Goal: Transaction & Acquisition: Purchase product/service

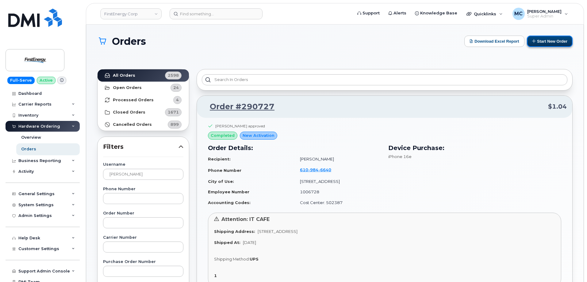
click at [554, 40] on button "Start New Order" at bounding box center [550, 41] width 46 height 11
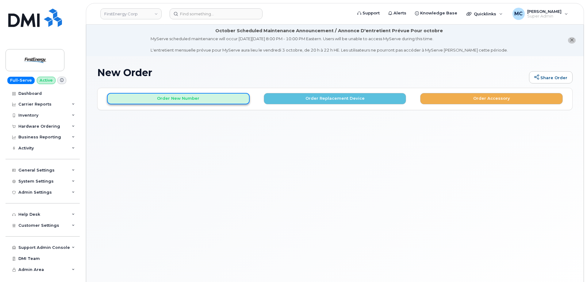
click at [198, 99] on button "Order New Number" at bounding box center [178, 98] width 143 height 11
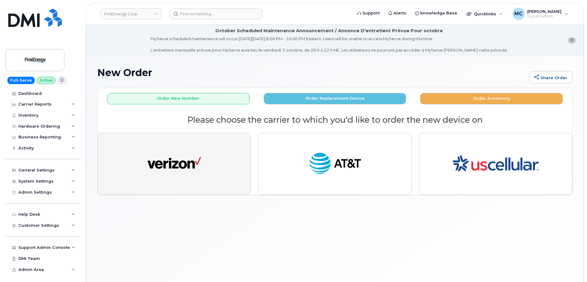
click at [191, 153] on img "button" at bounding box center [175, 164] width 54 height 28
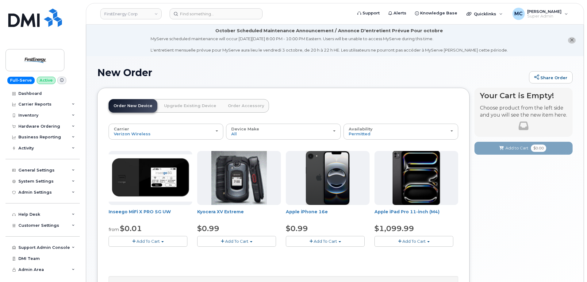
click at [361, 73] on h1 "New Order" at bounding box center [311, 72] width 429 height 11
click at [32, 58] on img at bounding box center [34, 60] width 47 height 18
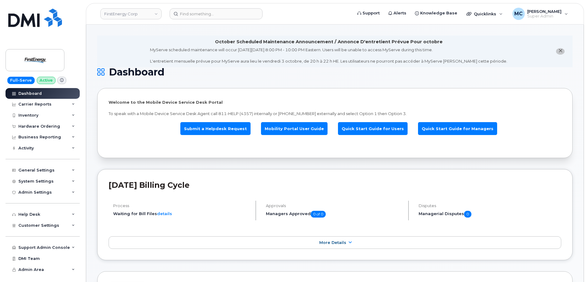
click at [42, 123] on div "Hardware Ordering" at bounding box center [43, 126] width 74 height 11
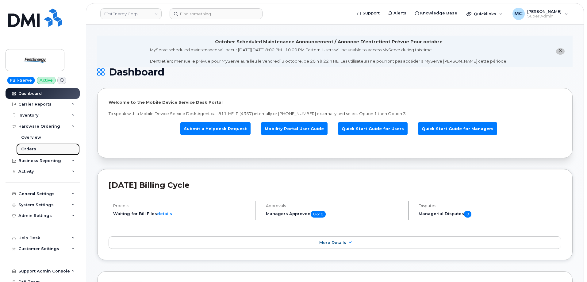
click at [38, 151] on link "Orders" at bounding box center [48, 149] width 64 height 12
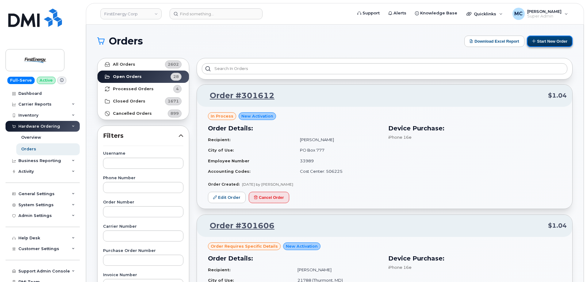
click at [560, 39] on button "Start New Order" at bounding box center [550, 41] width 46 height 11
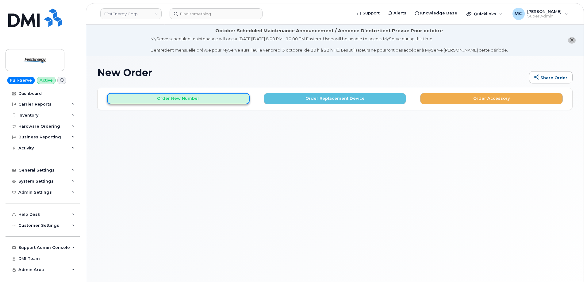
click at [191, 101] on button "Order New Number" at bounding box center [178, 98] width 143 height 11
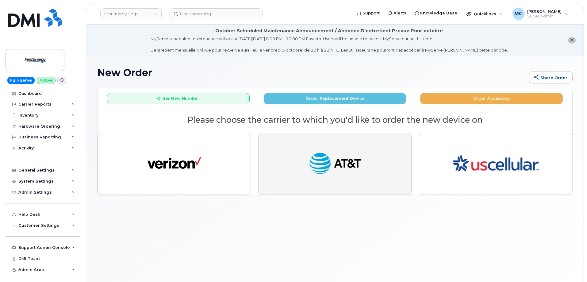
click at [349, 164] on img "button" at bounding box center [335, 164] width 54 height 28
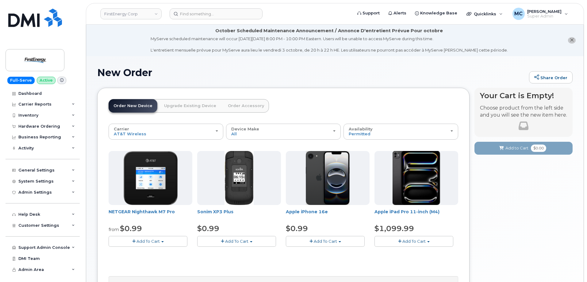
click at [314, 67] on h1 "New Order" at bounding box center [311, 72] width 429 height 11
click at [345, 77] on h1 "New Order" at bounding box center [311, 72] width 429 height 11
click at [501, 212] on div "Your Cart is Empty! Choose product from the left side and you will see the new …" at bounding box center [524, 222] width 98 height 269
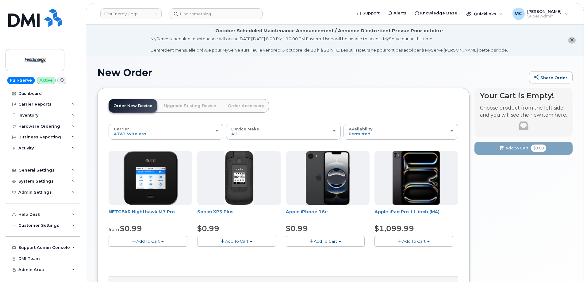
click at [324, 76] on h1 "New Order" at bounding box center [311, 72] width 429 height 11
click at [273, 74] on h1 "New Order" at bounding box center [311, 72] width 429 height 11
click at [221, 59] on div "New Order Share Order × Share This Order If you want to allow others to create …" at bounding box center [335, 212] width 498 height 312
click at [38, 126] on div "Hardware Ordering" at bounding box center [39, 126] width 42 height 5
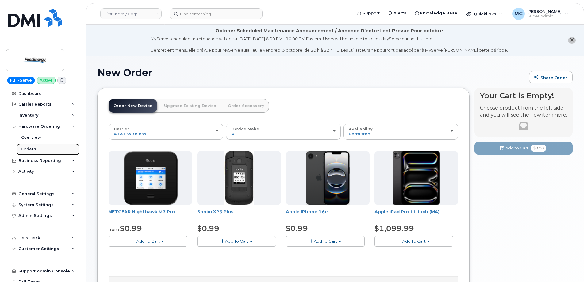
click at [38, 151] on link "Orders" at bounding box center [48, 149] width 64 height 12
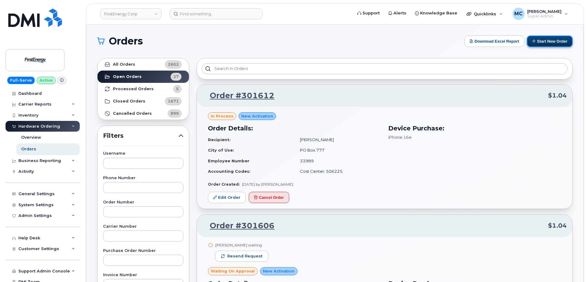
click at [547, 42] on button "Start New Order" at bounding box center [550, 41] width 46 height 11
click at [548, 46] on button "Start New Order" at bounding box center [550, 41] width 46 height 11
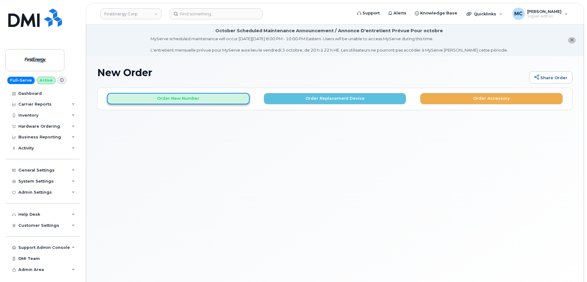
click at [198, 96] on button "Order New Number" at bounding box center [178, 98] width 143 height 11
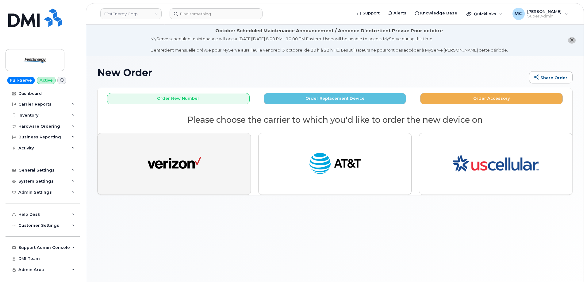
click at [189, 160] on img "button" at bounding box center [175, 164] width 54 height 28
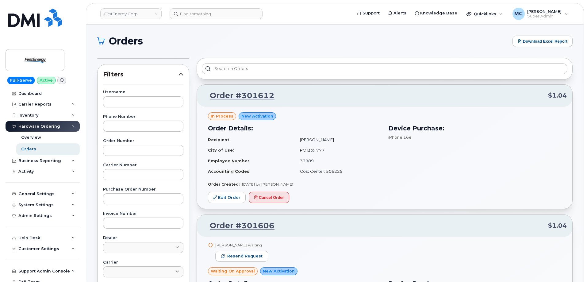
click at [48, 127] on div "Hardware Ordering" at bounding box center [39, 126] width 42 height 5
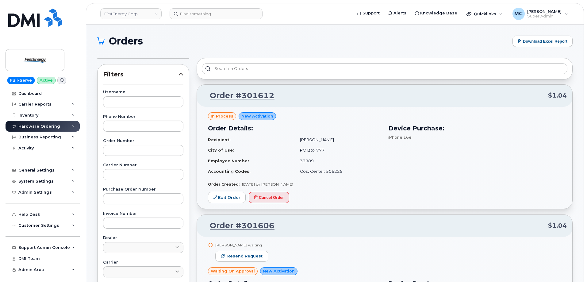
click at [48, 127] on div "Hardware Ordering" at bounding box center [39, 126] width 42 height 5
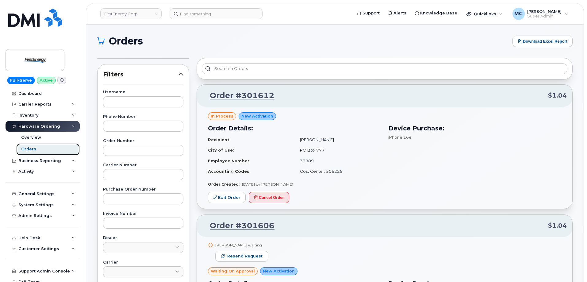
click at [47, 148] on link "Orders" at bounding box center [48, 149] width 64 height 12
click at [267, 42] on h1 "Orders" at bounding box center [303, 41] width 412 height 10
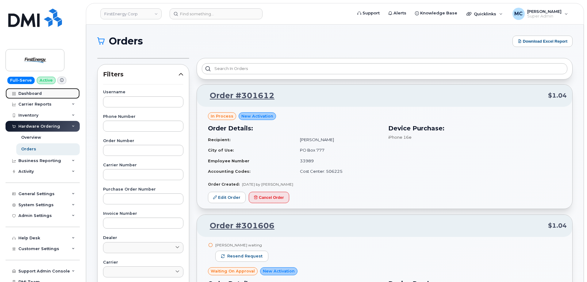
click at [33, 93] on div "Dashboard" at bounding box center [29, 93] width 23 height 5
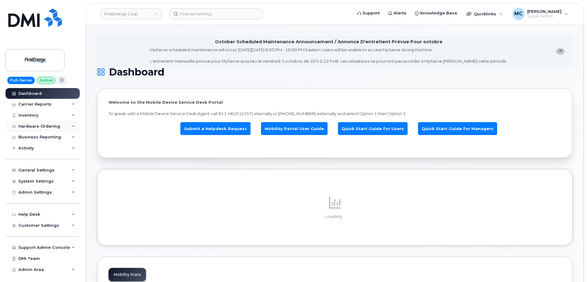
click at [38, 126] on div "Hardware Ordering" at bounding box center [39, 126] width 42 height 5
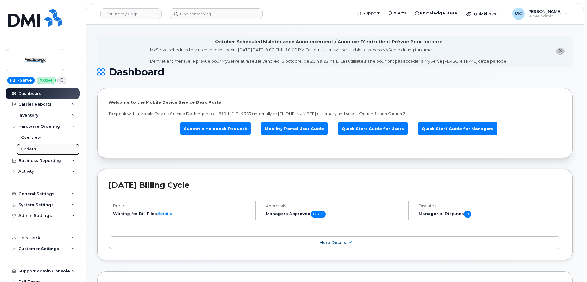
click at [38, 149] on link "Orders" at bounding box center [48, 149] width 64 height 12
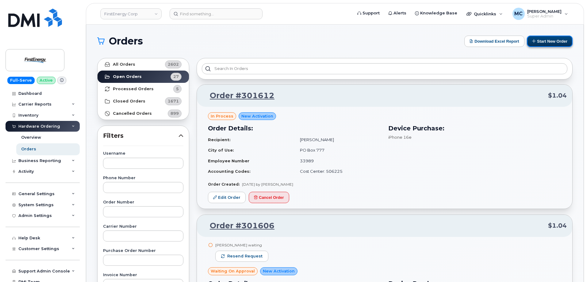
click at [546, 39] on button "Start New Order" at bounding box center [550, 41] width 46 height 11
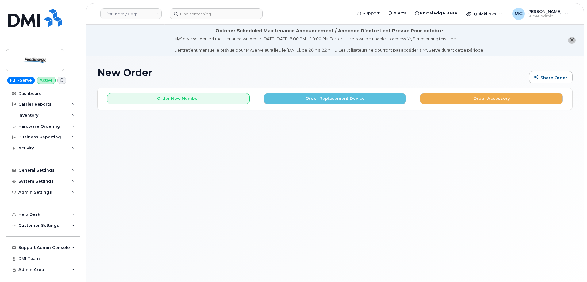
click at [308, 69] on h1 "New Order" at bounding box center [311, 72] width 429 height 11
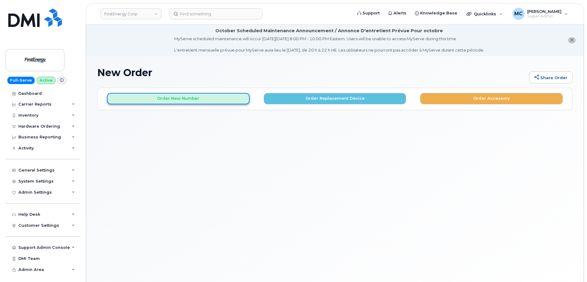
click at [214, 101] on button "Order New Number" at bounding box center [178, 98] width 143 height 11
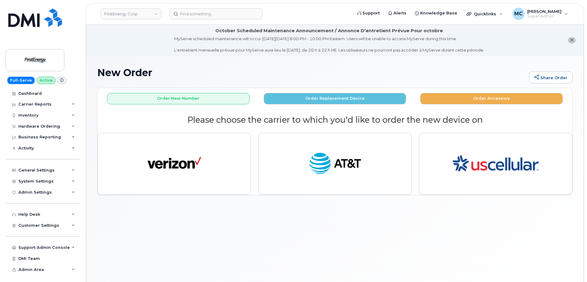
click at [255, 70] on h1 "New Order" at bounding box center [311, 72] width 429 height 11
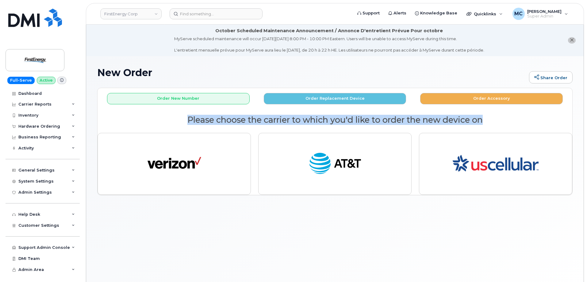
drag, startPoint x: 185, startPoint y: 118, endPoint x: 500, endPoint y: 120, distance: 315.8
click at [500, 120] on h2 "Please choose the carrier to which you'd like to order the new device on" at bounding box center [335, 119] width 475 height 9
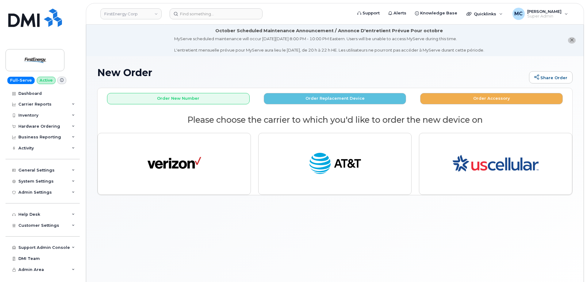
click at [384, 68] on h1 "New Order" at bounding box center [311, 72] width 429 height 11
click at [358, 98] on button "Order Replacement Device" at bounding box center [335, 98] width 143 height 11
